Goal: Information Seeking & Learning: Learn about a topic

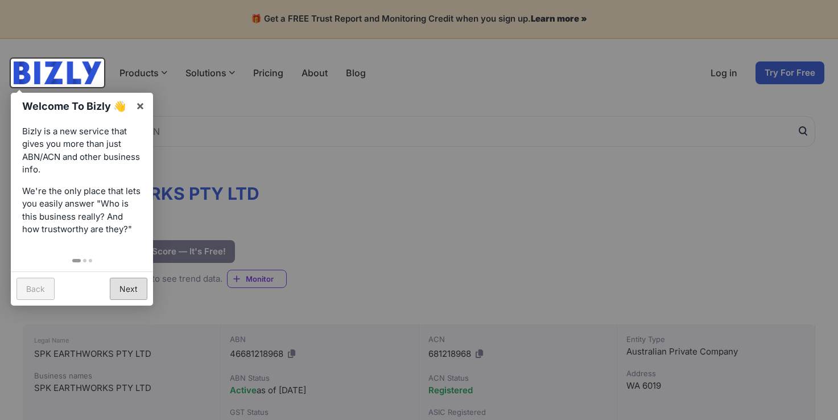
scroll to position [114, 0]
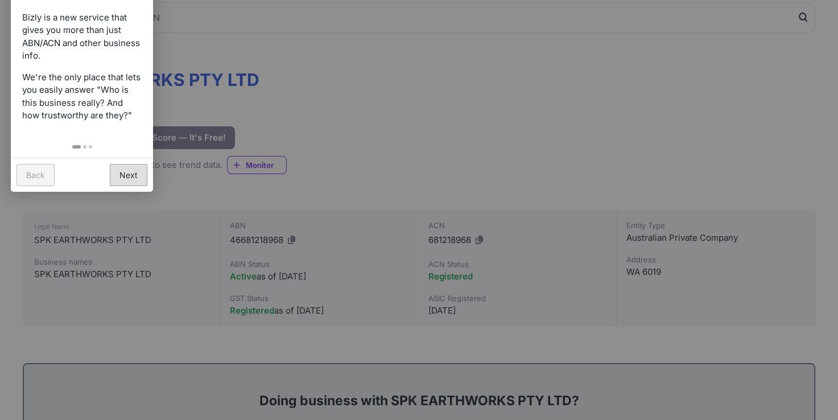
click at [131, 172] on link "Next" at bounding box center [129, 175] width 38 height 22
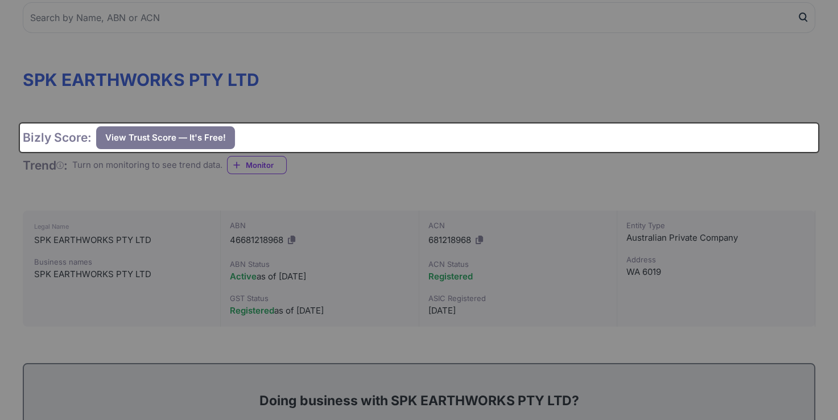
scroll to position [0, 0]
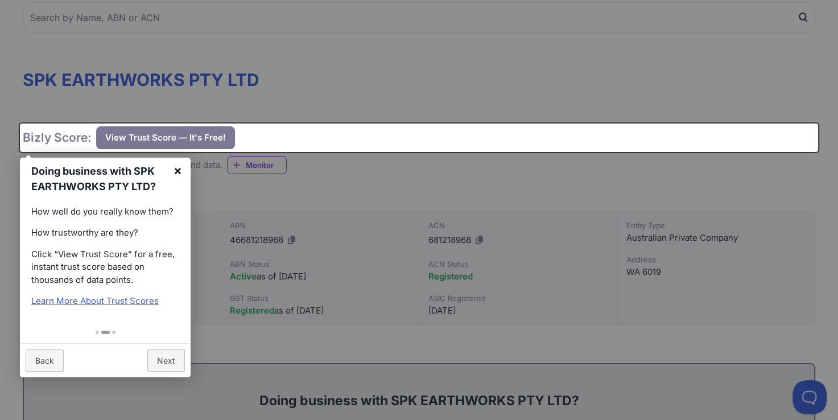
click at [180, 172] on link "×" at bounding box center [178, 171] width 26 height 26
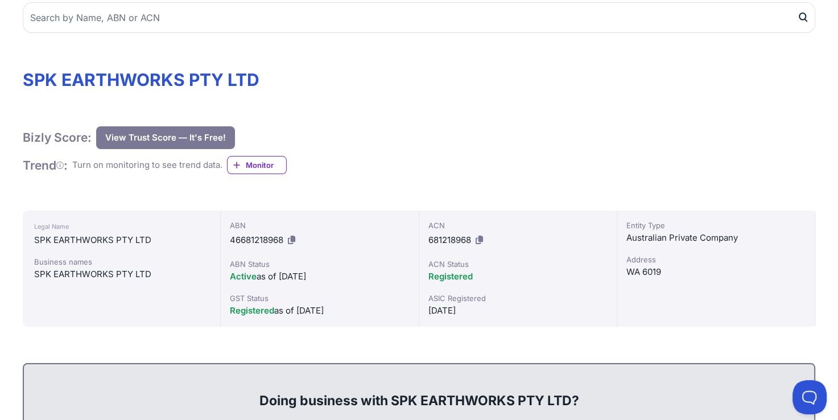
drag, startPoint x: 294, startPoint y: 276, endPoint x: 325, endPoint y: 277, distance: 31.9
click at [325, 277] on div "Active as of [DATE]" at bounding box center [319, 277] width 179 height 14
click at [451, 312] on div "[DATE]" at bounding box center [517, 311] width 179 height 14
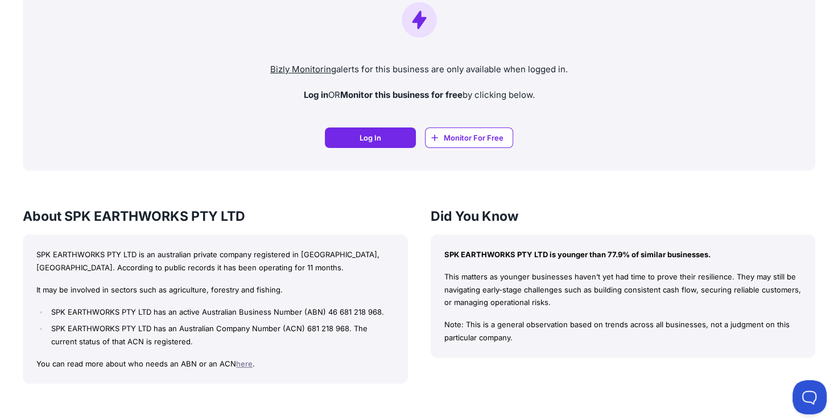
scroll to position [854, 0]
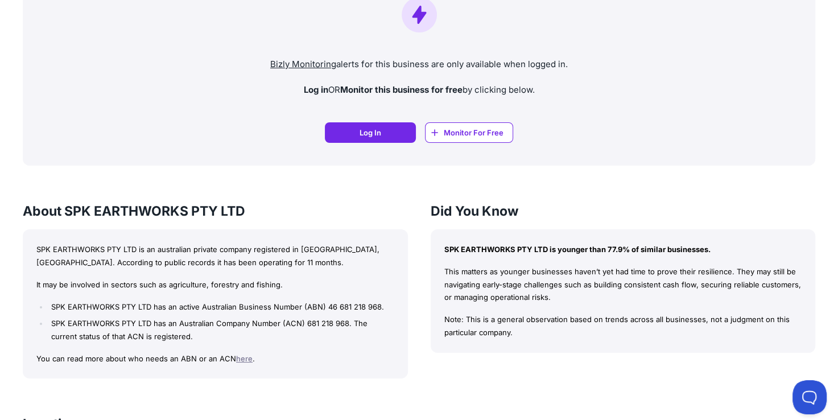
click at [617, 250] on p "SPK EARTHWORKS PTY LTD is younger than 77.9% of similar businesses." at bounding box center [623, 249] width 358 height 13
drag, startPoint x: 478, startPoint y: 270, endPoint x: 640, endPoint y: 268, distance: 161.6
click at [640, 268] on p "This matters as younger businesses haven’t yet had time to prove their resilien…" at bounding box center [623, 284] width 358 height 39
drag, startPoint x: 119, startPoint y: 262, endPoint x: 200, endPoint y: 263, distance: 80.2
click at [200, 263] on p "SPK EARTHWORKS PTY LTD is an australian private company registered in [GEOGRAPH…" at bounding box center [215, 256] width 358 height 26
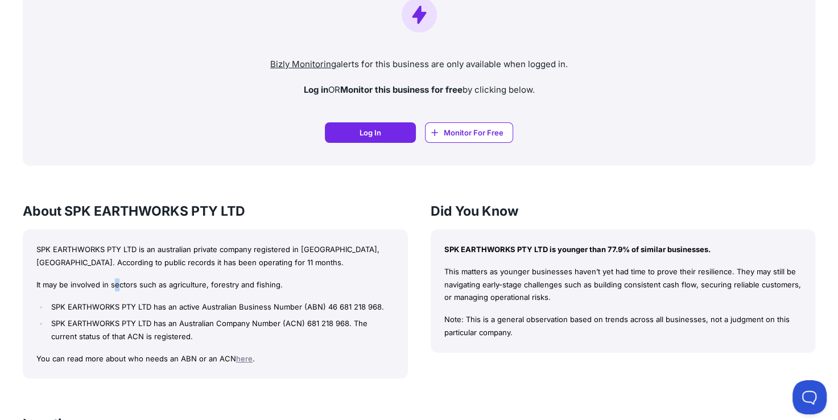
drag, startPoint x: 200, startPoint y: 263, endPoint x: 117, endPoint y: 283, distance: 85.6
click at [117, 283] on p "It may be involved in sectors such as agriculture, forestry and fishing." at bounding box center [215, 284] width 358 height 13
drag, startPoint x: 117, startPoint y: 283, endPoint x: 122, endPoint y: 322, distance: 38.5
click at [122, 322] on li "SPK EARTHWORKS PTY LTD has an Australian Company Number (ACN) 681 218 968. The …" at bounding box center [220, 330] width 345 height 26
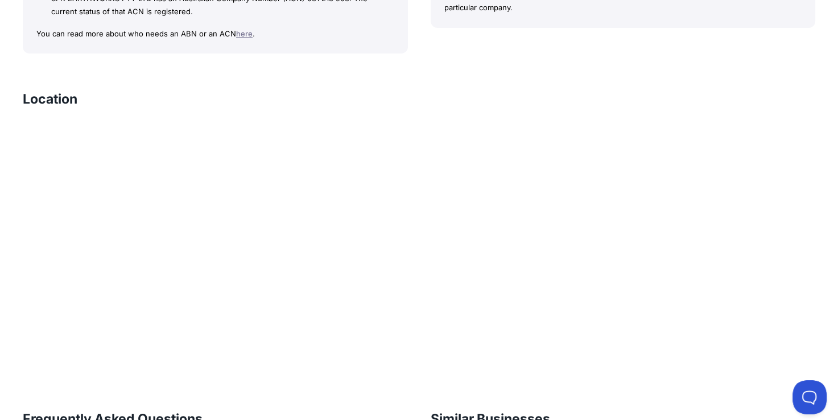
scroll to position [1195, 0]
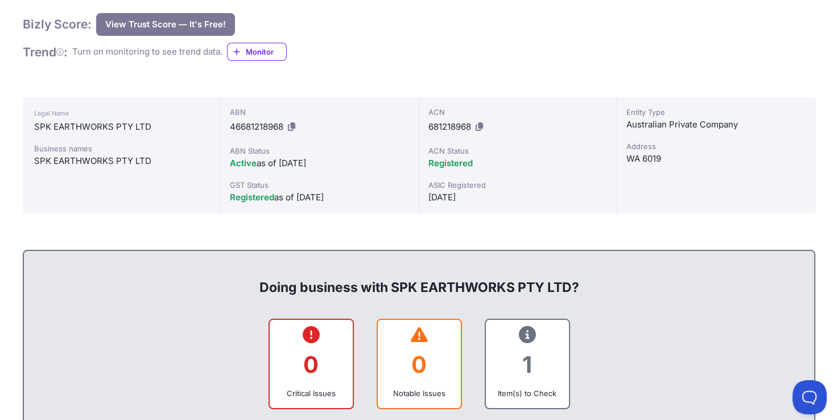
scroll to position [285, 0]
